Goal: Find specific page/section: Find specific page/section

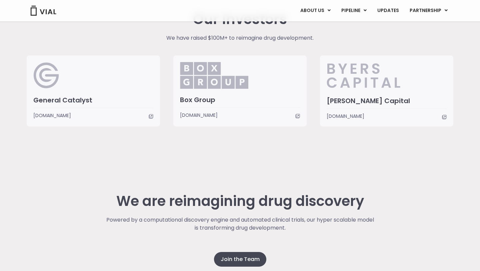
scroll to position [1683, 0]
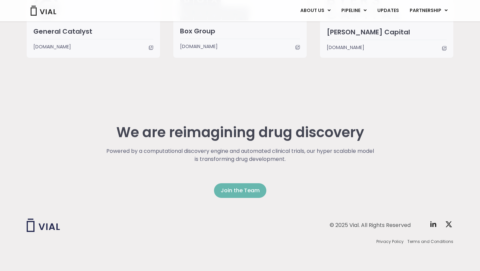
click at [247, 184] on link "Join the Team" at bounding box center [240, 190] width 52 height 15
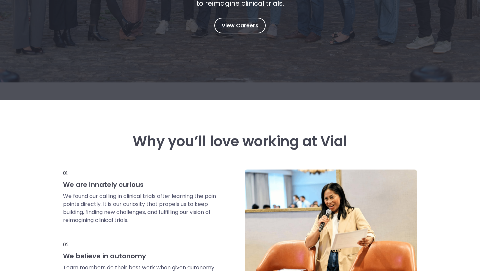
scroll to position [164, 0]
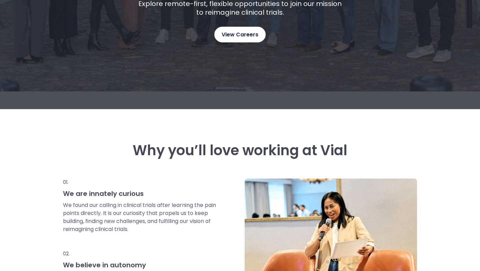
click at [232, 40] on link "View Careers" at bounding box center [239, 35] width 51 height 16
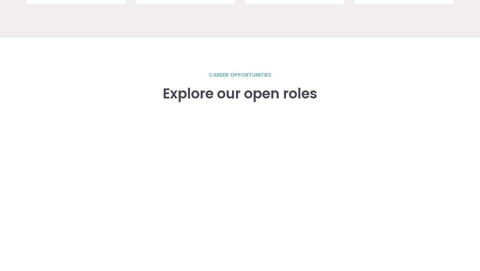
scroll to position [922, 0]
